Goal: Task Accomplishment & Management: Complete application form

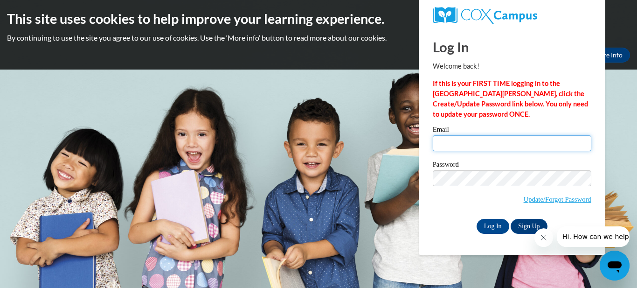
click at [451, 141] on input "Email" at bounding box center [512, 143] width 159 height 16
type input "[EMAIL_ADDRESS][DOMAIN_NAME]"
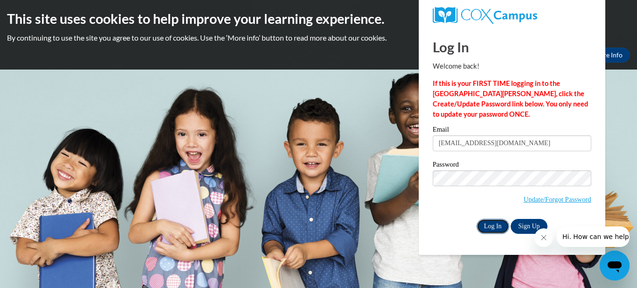
click at [489, 222] on input "Log In" at bounding box center [493, 226] width 33 height 15
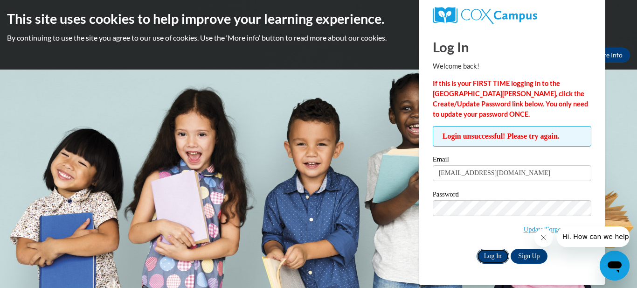
click at [502, 257] on input "Log In" at bounding box center [493, 256] width 33 height 15
click at [530, 231] on link "Update/Forgot Password" at bounding box center [558, 228] width 68 height 7
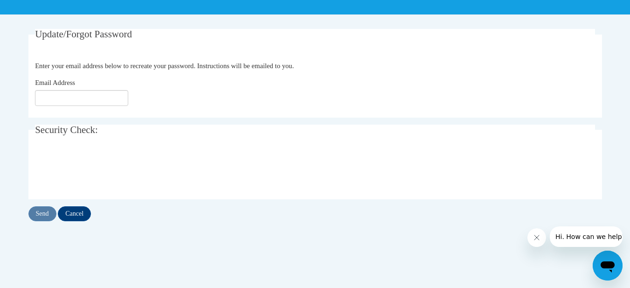
scroll to position [139, 0]
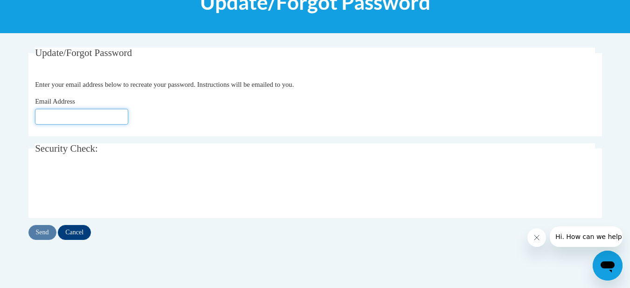
click at [52, 121] on input "Email Address" at bounding box center [81, 117] width 93 height 16
type input "[EMAIL_ADDRESS][DOMAIN_NAME]"
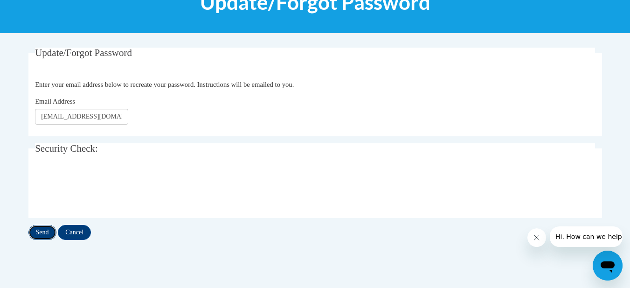
click at [47, 228] on input "Send" at bounding box center [42, 232] width 28 height 15
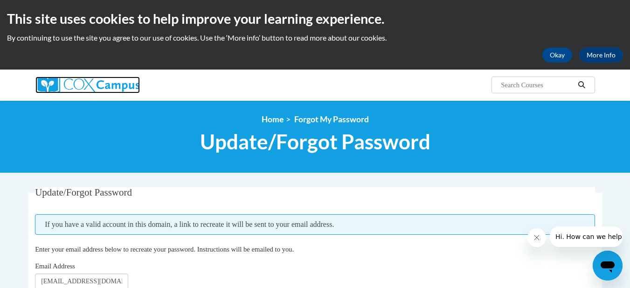
click at [117, 82] on img at bounding box center [87, 84] width 104 height 17
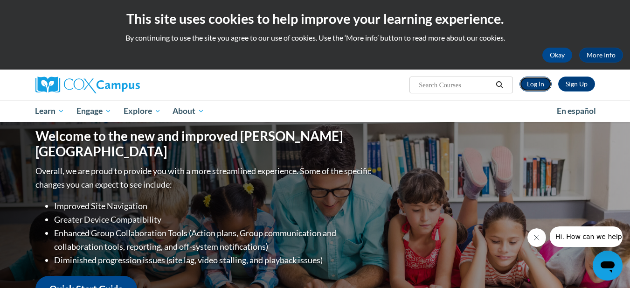
click at [537, 83] on link "Log In" at bounding box center [536, 83] width 32 height 15
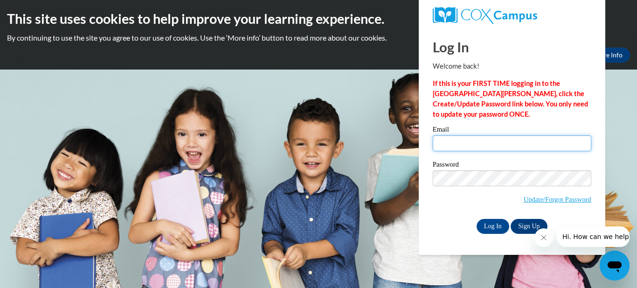
click at [460, 138] on input "Email" at bounding box center [512, 143] width 159 height 16
click at [463, 150] on input "Email" at bounding box center [512, 143] width 159 height 16
type input "zariah.vernon3@gmail.com"
click at [438, 212] on div "Password Update/Forgot Password" at bounding box center [512, 188] width 159 height 55
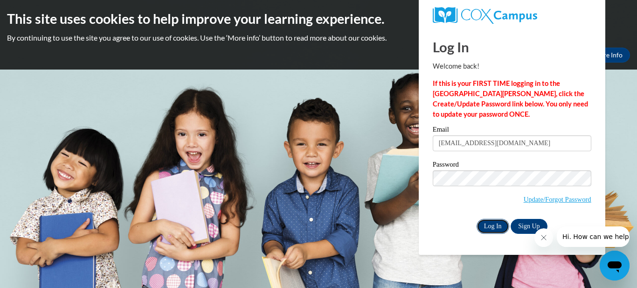
click at [489, 222] on input "Log In" at bounding box center [493, 226] width 33 height 15
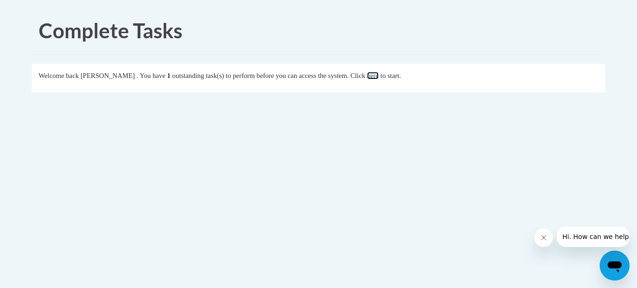
click at [379, 76] on link "here" at bounding box center [373, 75] width 12 height 7
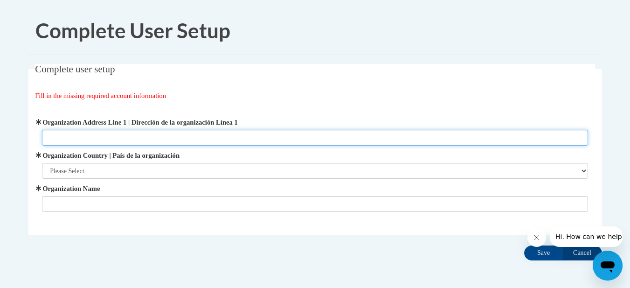
click at [108, 134] on input "Organization Address Line 1 | Dirección de la organización Línea 1" at bounding box center [315, 138] width 546 height 16
type input "4367 High Meado"
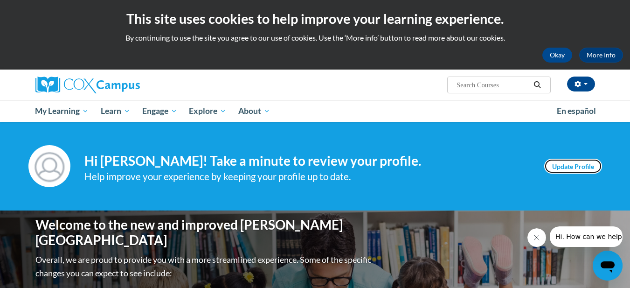
click at [579, 163] on link "Update Profile" at bounding box center [573, 166] width 58 height 15
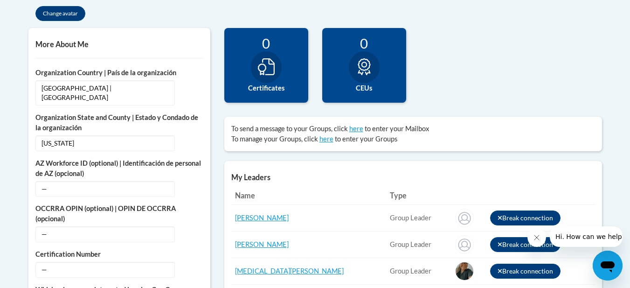
scroll to position [139, 0]
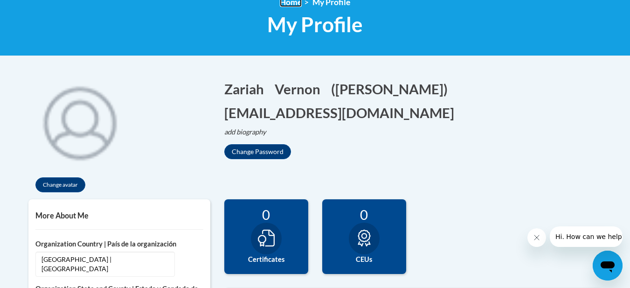
click at [294, 0] on link "Home" at bounding box center [291, 2] width 22 height 10
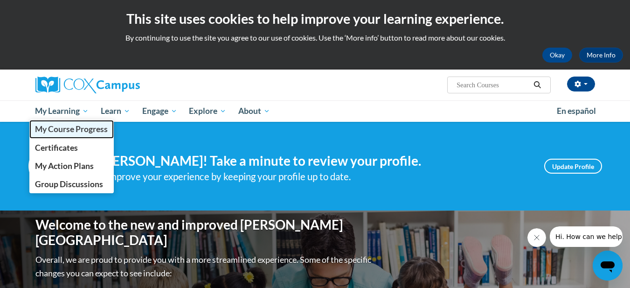
click at [73, 127] on span "My Course Progress" at bounding box center [71, 129] width 73 height 10
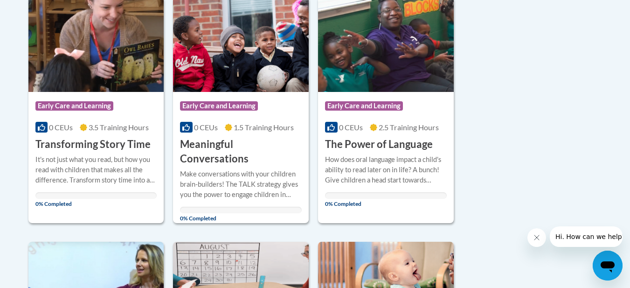
scroll to position [224, 0]
